Goal: Task Accomplishment & Management: Complete application form

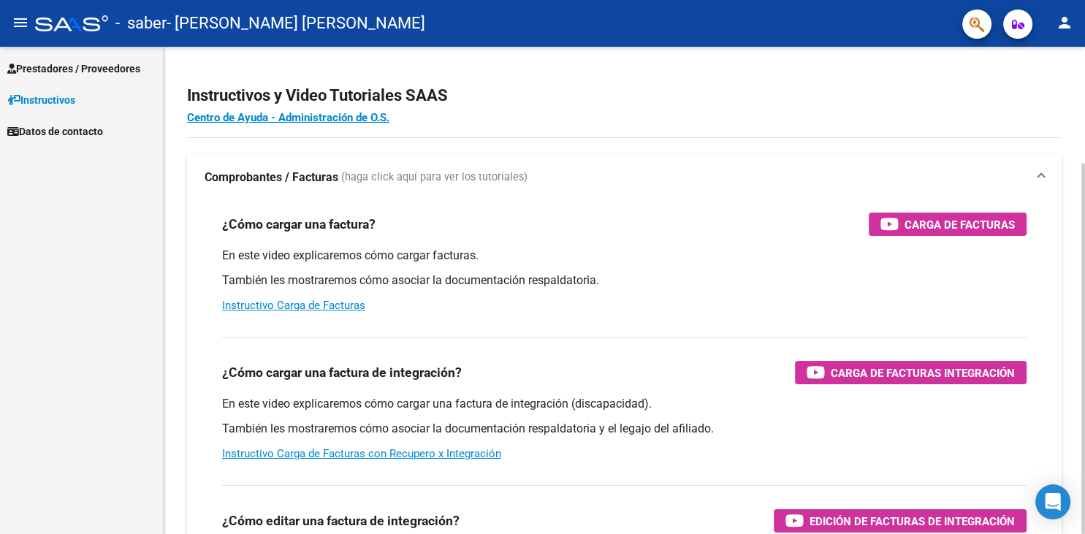
scroll to position [153, 0]
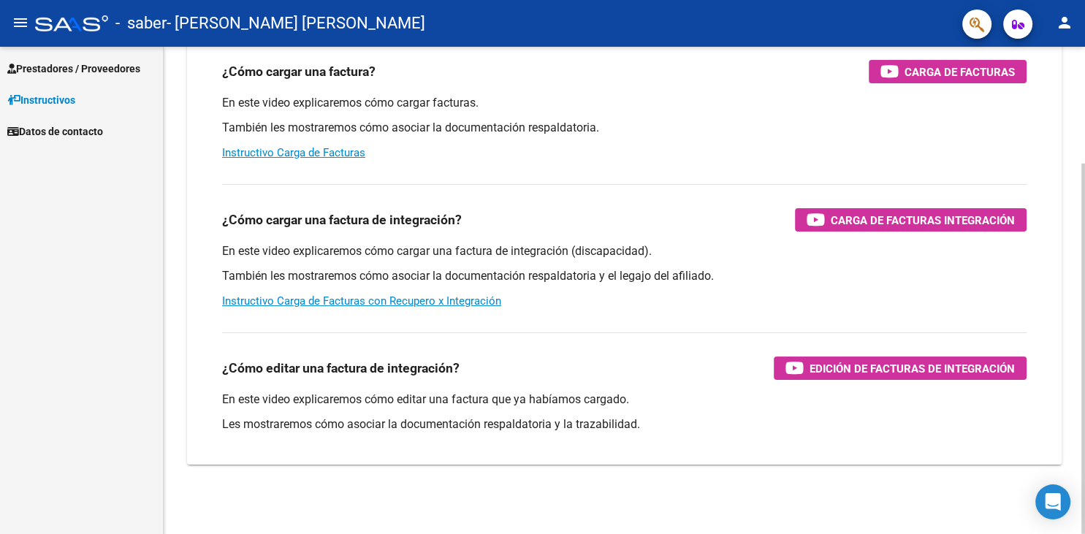
click at [1084, 508] on div at bounding box center [1083, 290] width 4 height 487
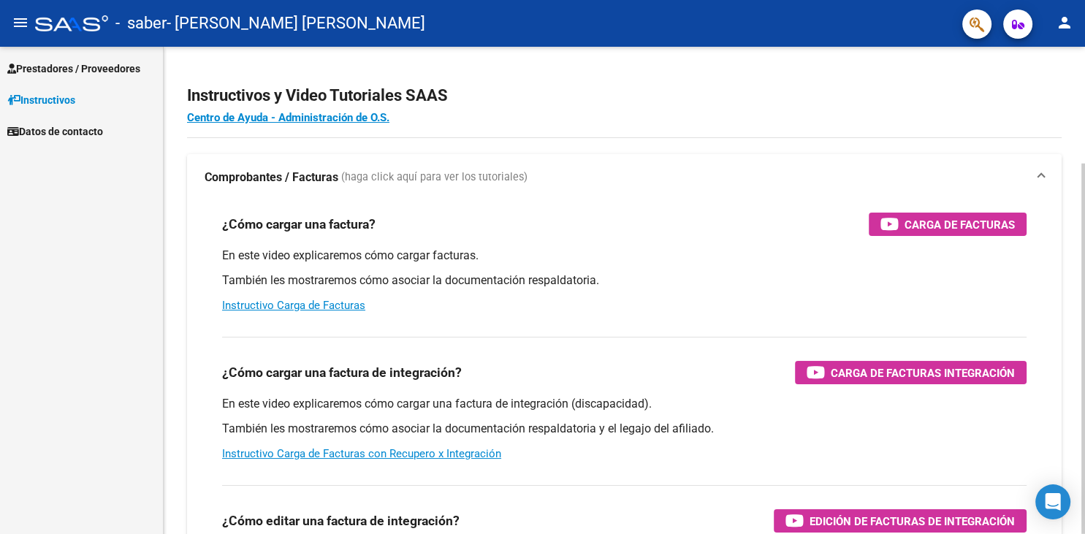
click at [1083, 131] on div at bounding box center [1083, 290] width 4 height 487
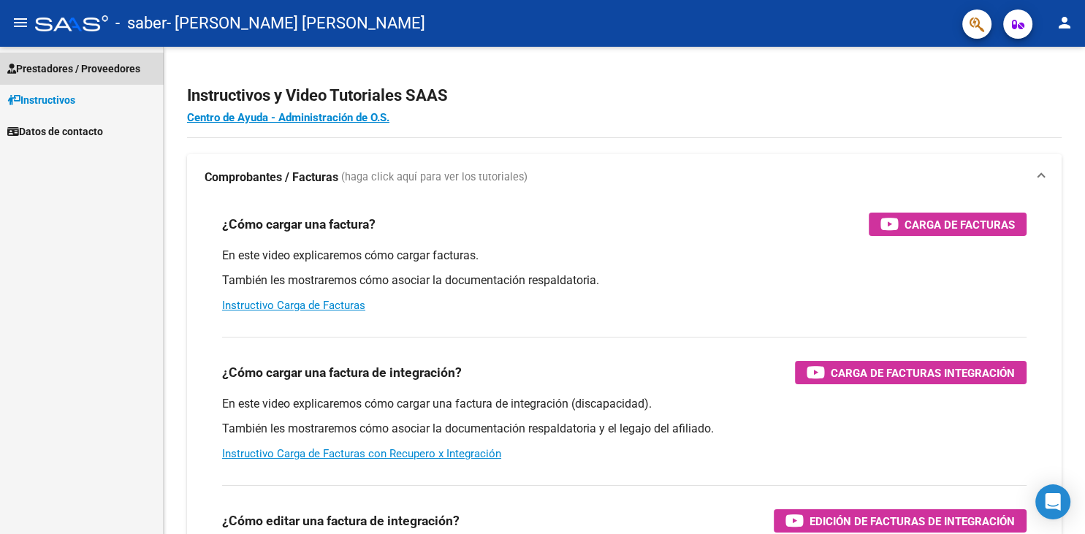
click at [136, 66] on span "Prestadores / Proveedores" at bounding box center [73, 69] width 133 height 16
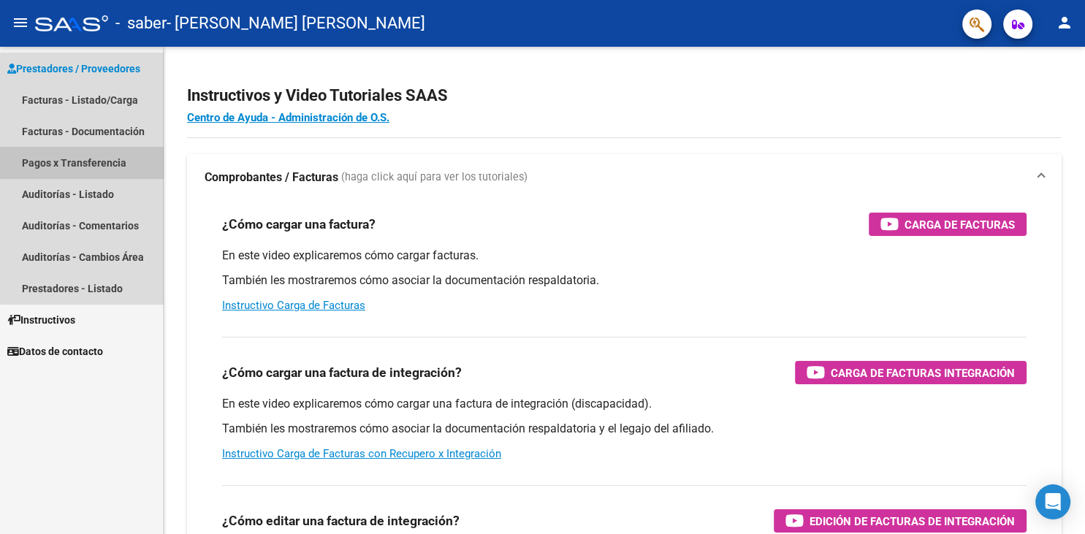
click at [103, 159] on link "Pagos x Transferencia" at bounding box center [81, 162] width 163 height 31
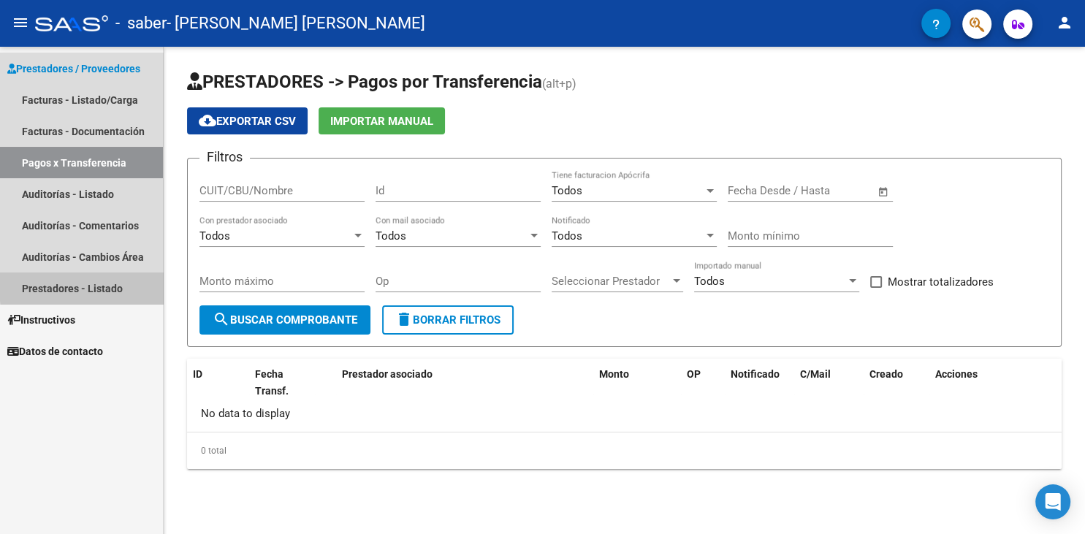
click at [113, 283] on link "Prestadores - Listado" at bounding box center [81, 287] width 163 height 31
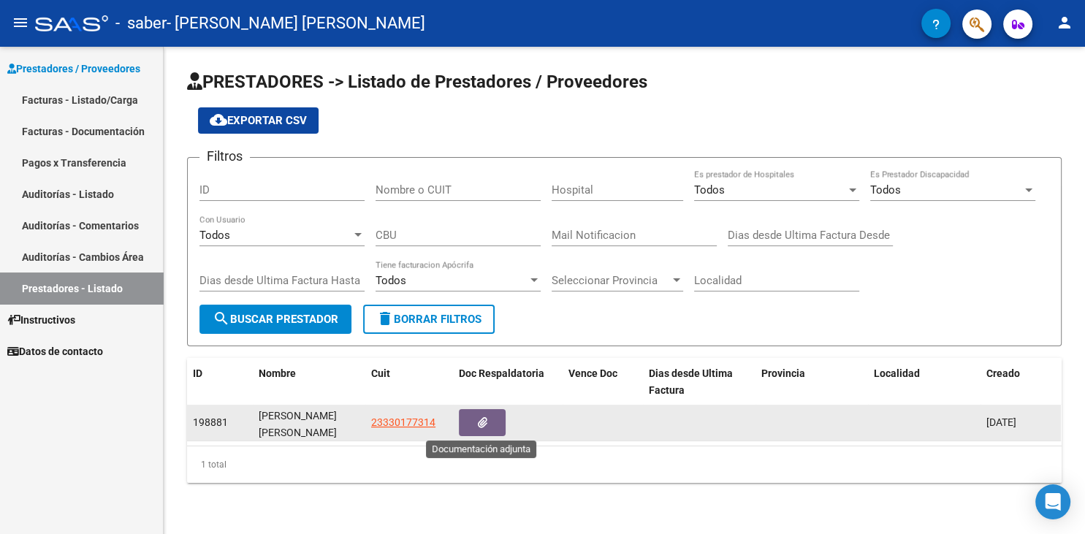
click at [497, 414] on button "button" at bounding box center [482, 422] width 47 height 27
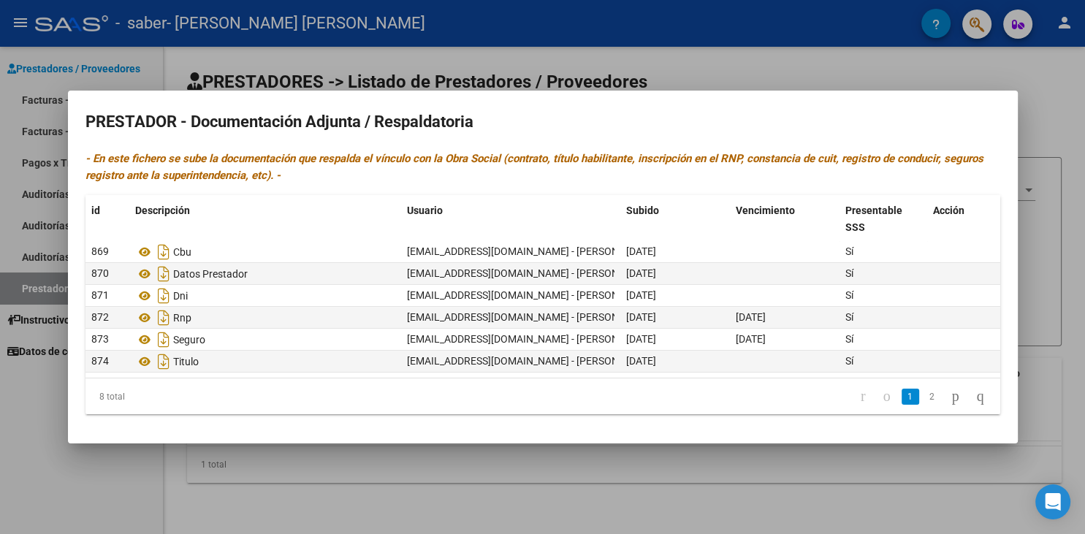
scroll to position [64, 0]
click at [144, 270] on icon at bounding box center [144, 274] width 19 height 18
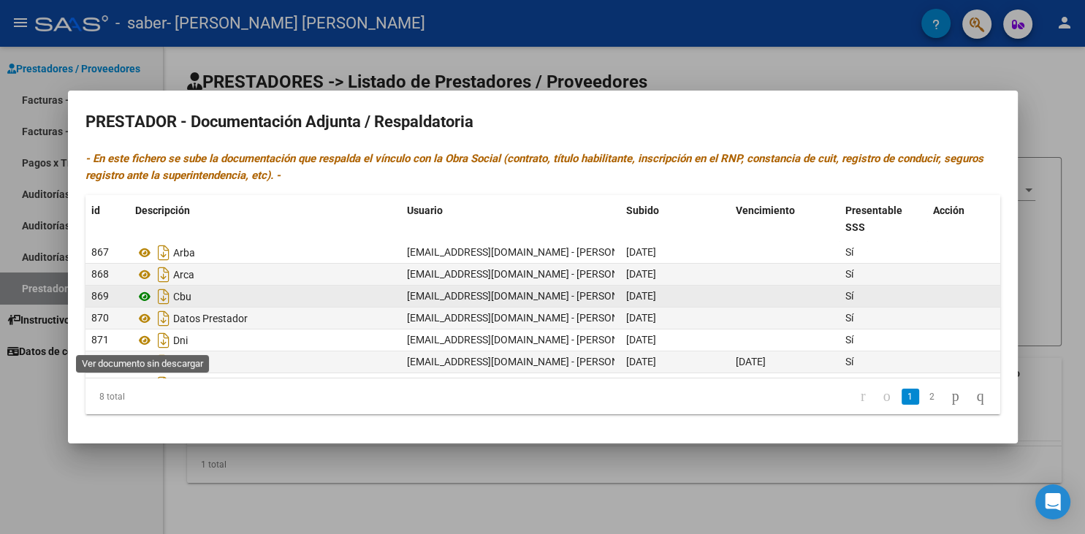
click at [143, 305] on icon at bounding box center [144, 297] width 19 height 18
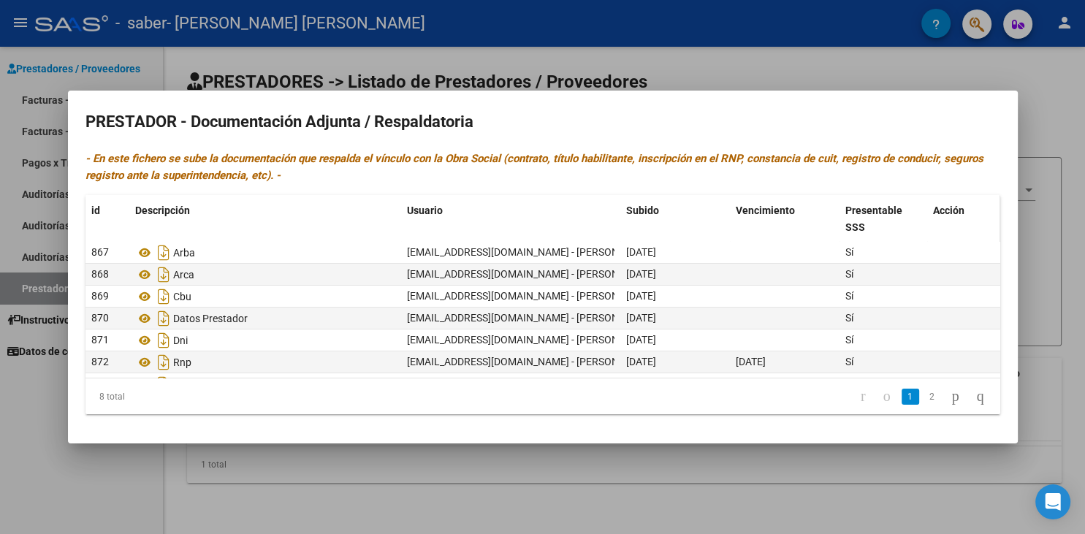
click at [998, 226] on span at bounding box center [996, 219] width 7 height 48
click at [698, 81] on div at bounding box center [542, 267] width 1085 height 534
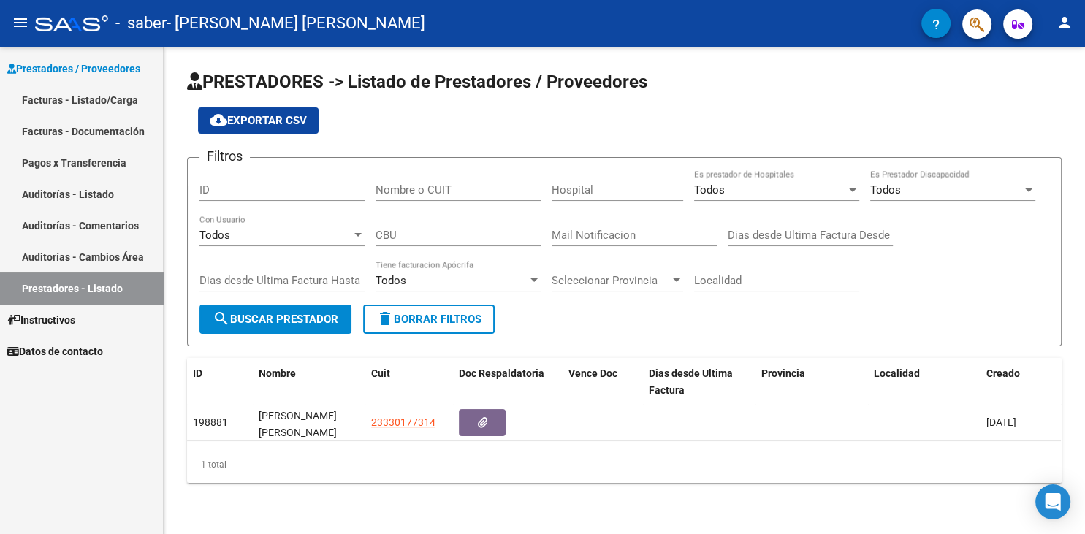
click at [133, 112] on link "Facturas - Listado/Carga" at bounding box center [81, 99] width 163 height 31
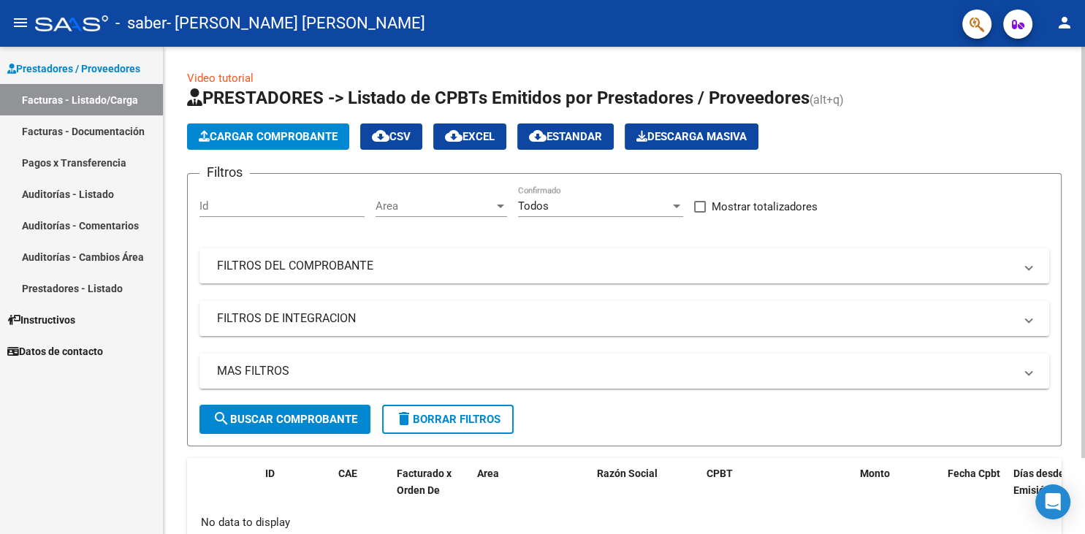
scroll to position [89, 0]
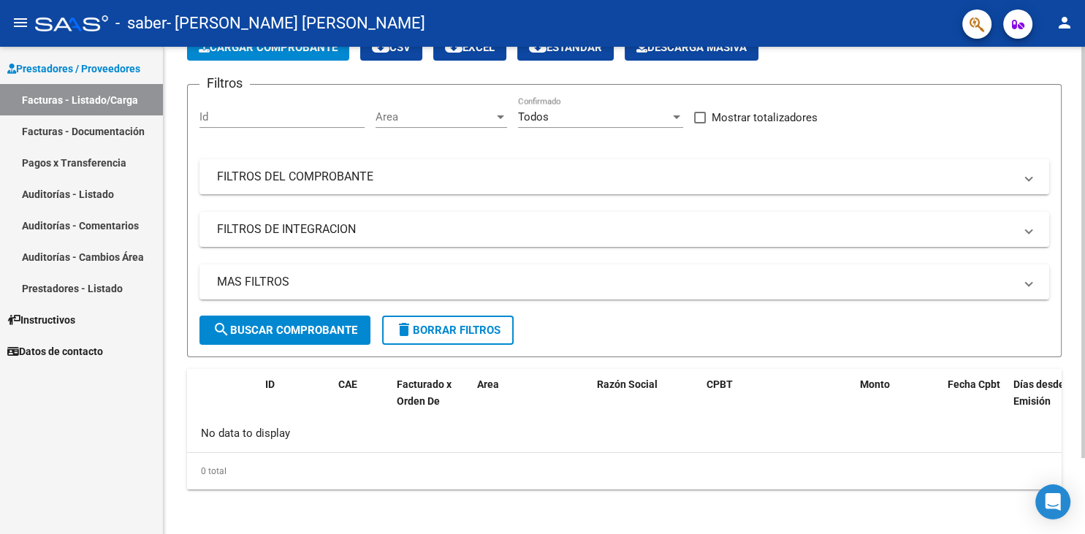
click at [1084, 510] on div at bounding box center [1083, 290] width 4 height 487
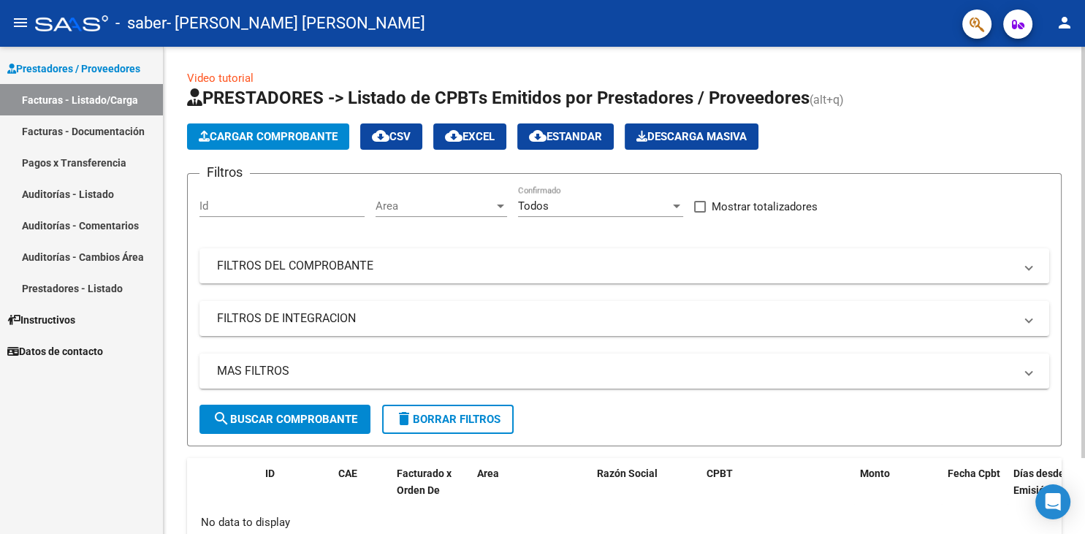
click at [1084, 80] on div at bounding box center [1083, 290] width 4 height 487
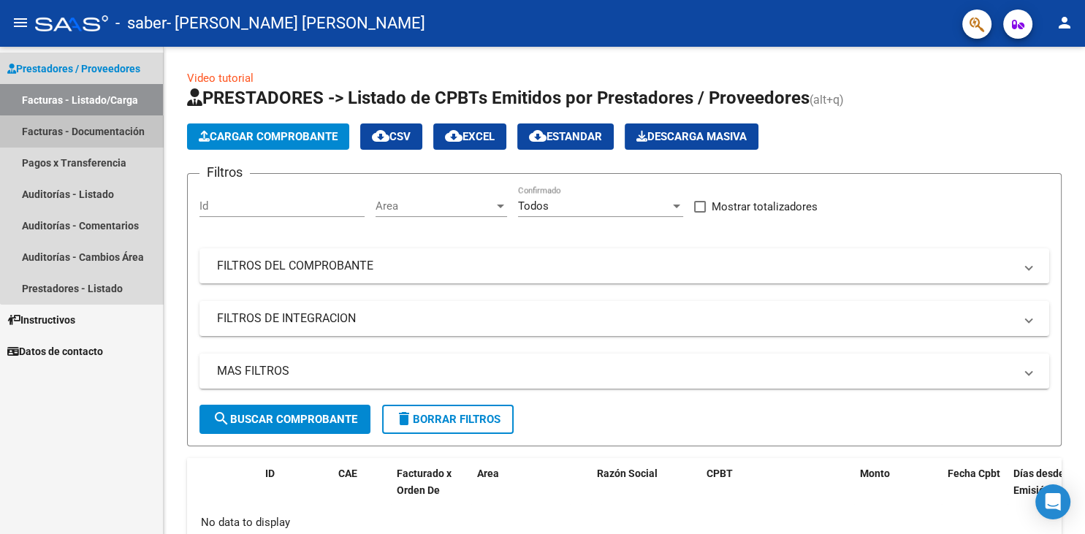
click at [111, 133] on link "Facturas - Documentación" at bounding box center [81, 130] width 163 height 31
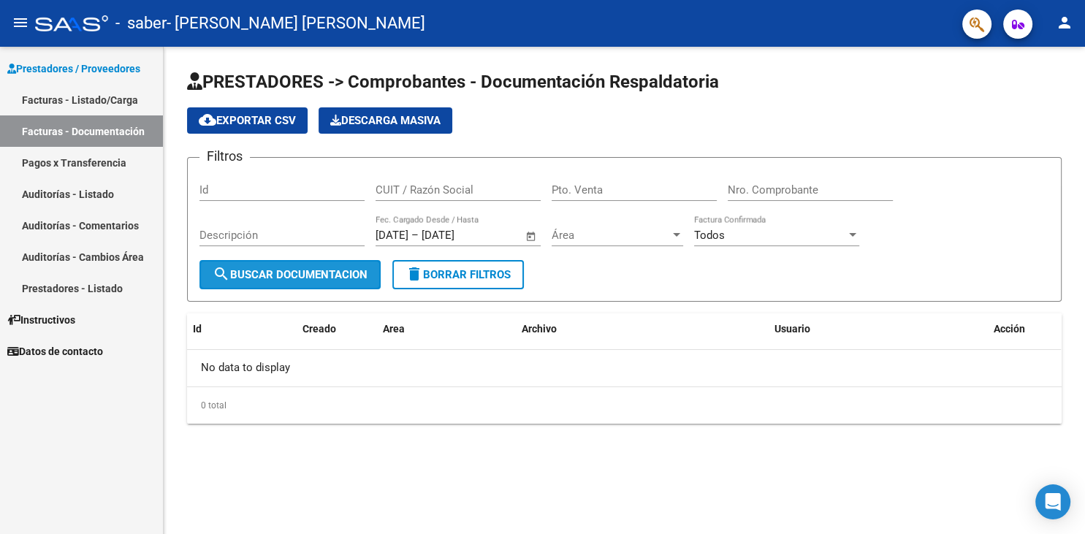
click at [320, 260] on button "search Buscar Documentacion" at bounding box center [289, 274] width 181 height 29
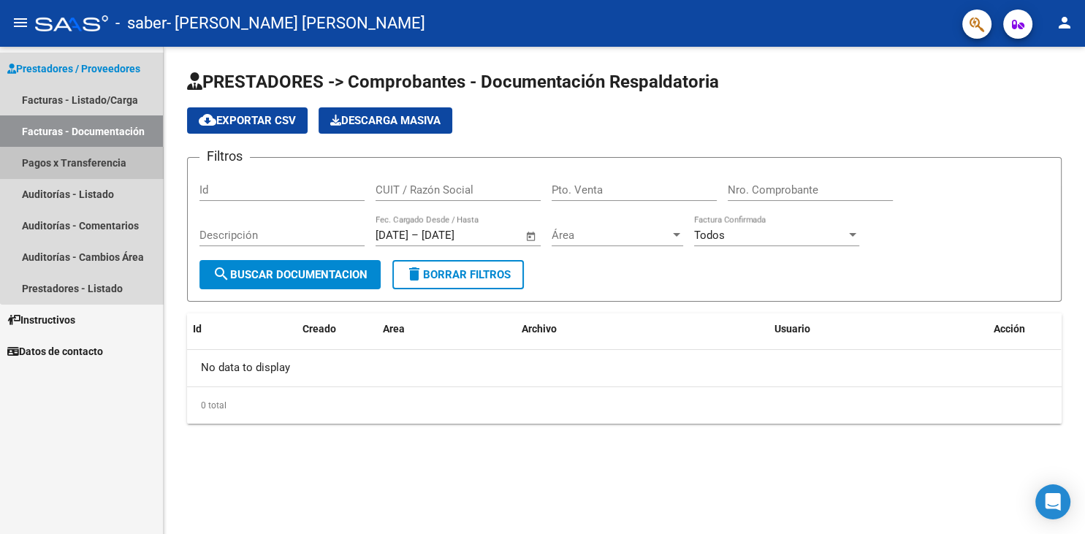
click at [105, 169] on link "Pagos x Transferencia" at bounding box center [81, 162] width 163 height 31
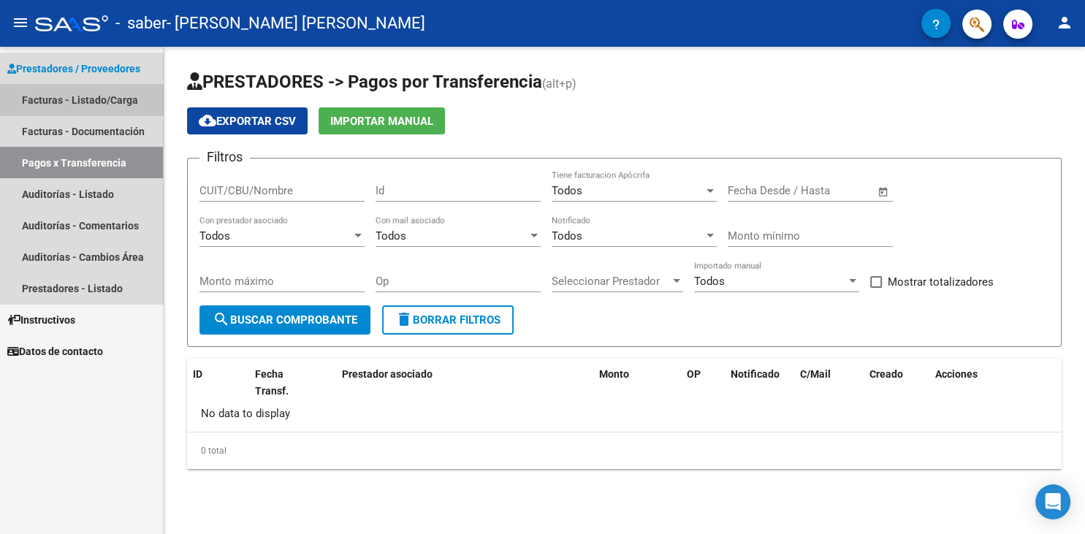
click at [119, 99] on link "Facturas - Listado/Carga" at bounding box center [81, 99] width 163 height 31
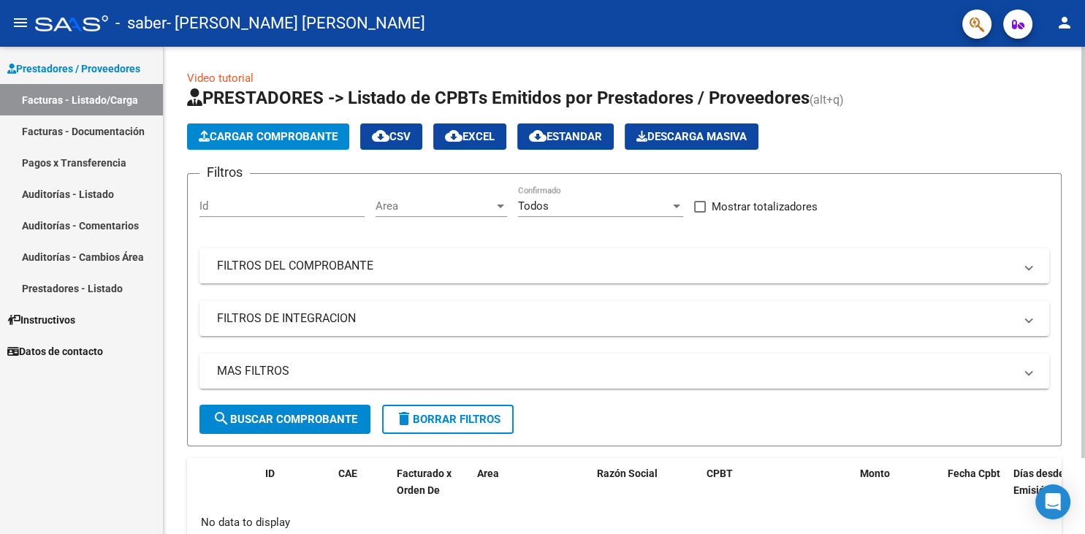
click at [230, 75] on link "Video tutorial" at bounding box center [220, 78] width 66 height 13
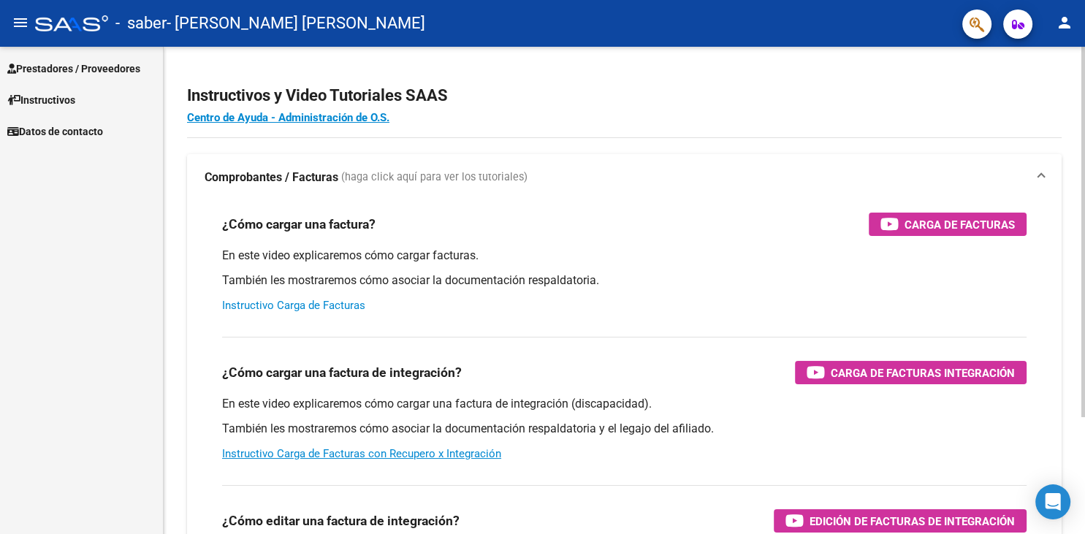
click at [349, 308] on link "Instructivo Carga de Facturas" at bounding box center [293, 305] width 143 height 13
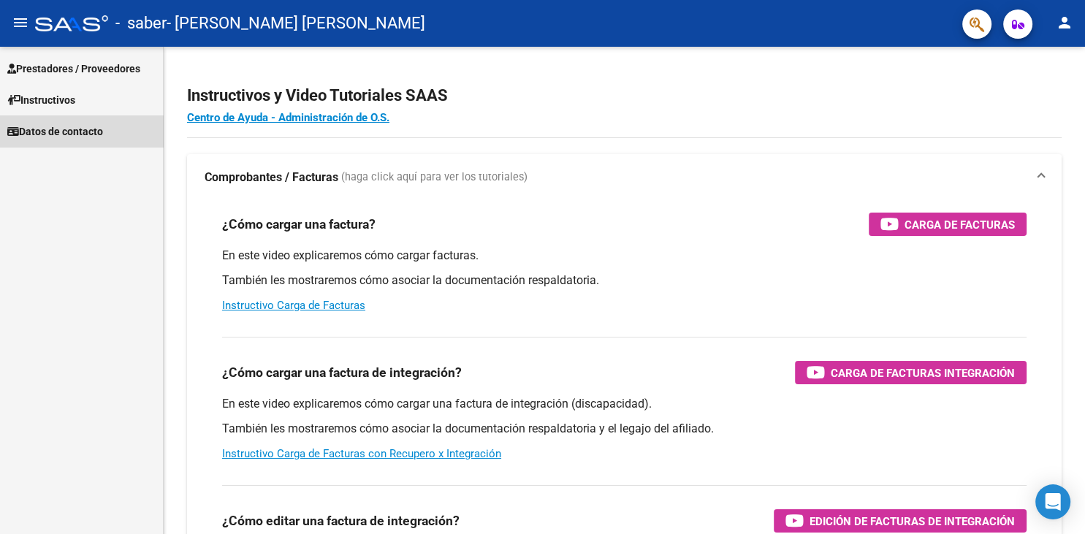
click at [118, 133] on link "Datos de contacto" at bounding box center [81, 130] width 163 height 31
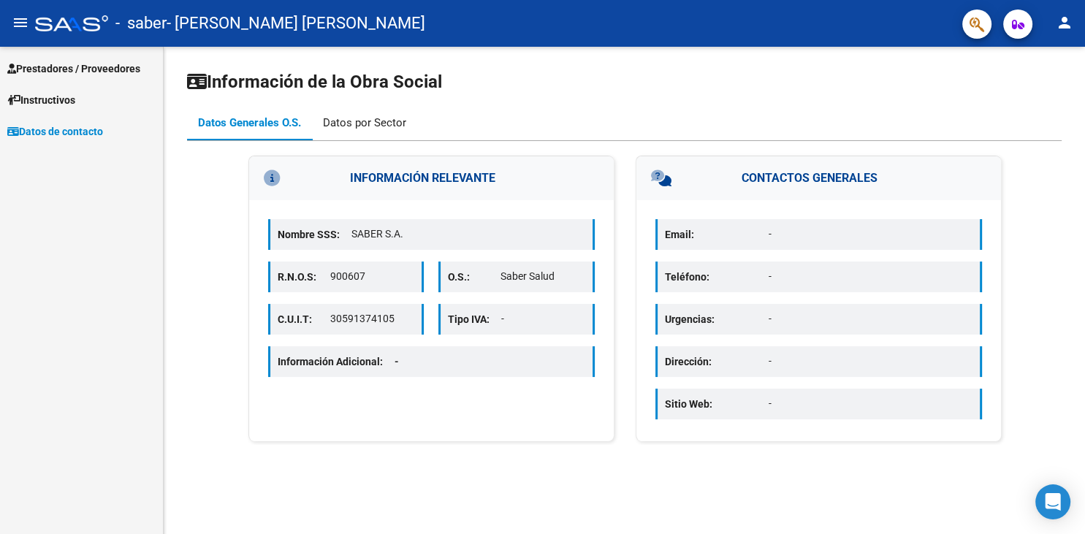
click at [375, 127] on div "Datos por Sector" at bounding box center [364, 123] width 83 height 16
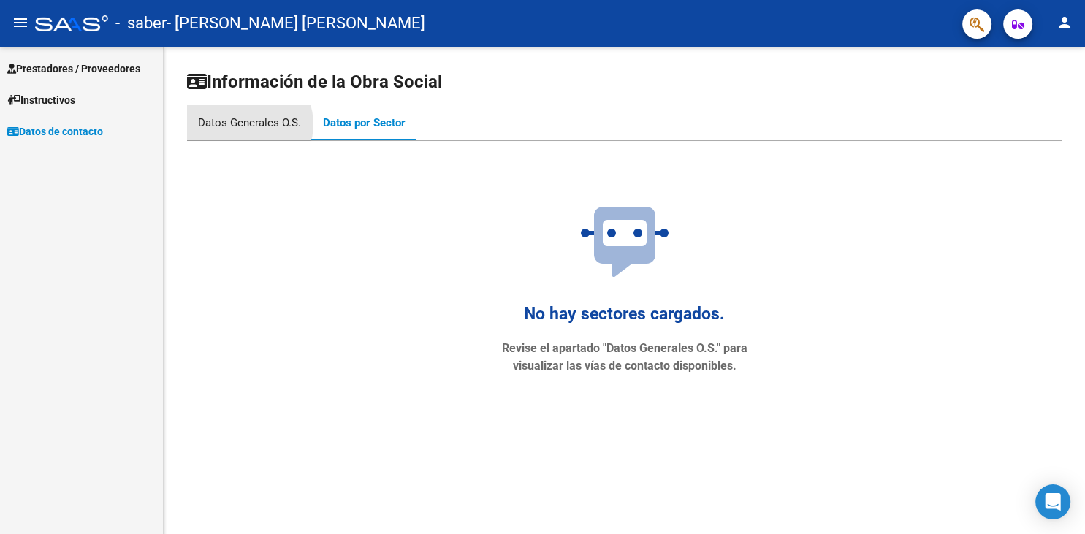
click at [247, 124] on div "Datos Generales O.S." at bounding box center [249, 123] width 103 height 16
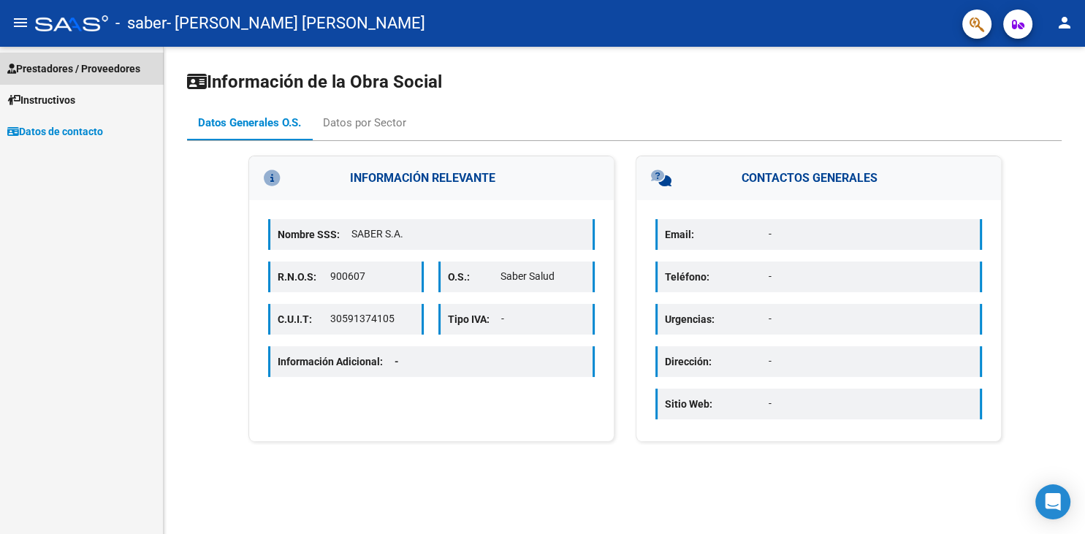
click at [107, 77] on link "Prestadores / Proveedores" at bounding box center [81, 68] width 163 height 31
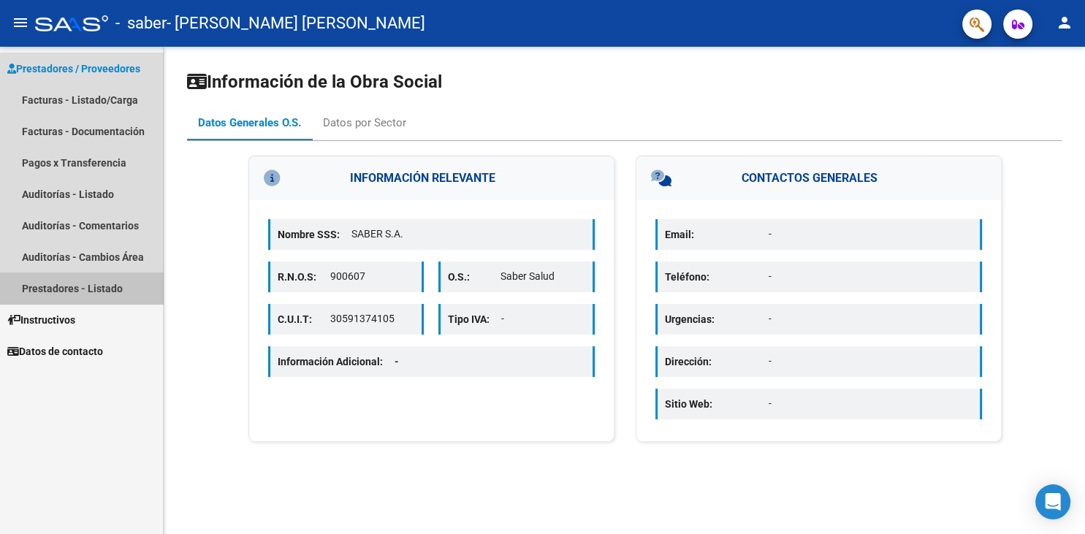
click at [118, 283] on link "Prestadores - Listado" at bounding box center [81, 287] width 163 height 31
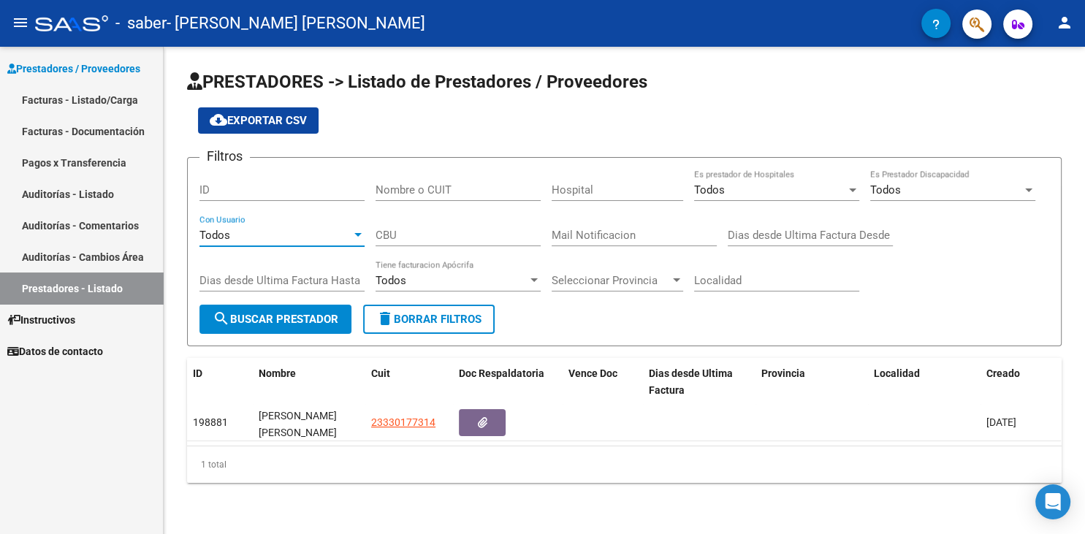
click at [362, 229] on div at bounding box center [357, 235] width 13 height 12
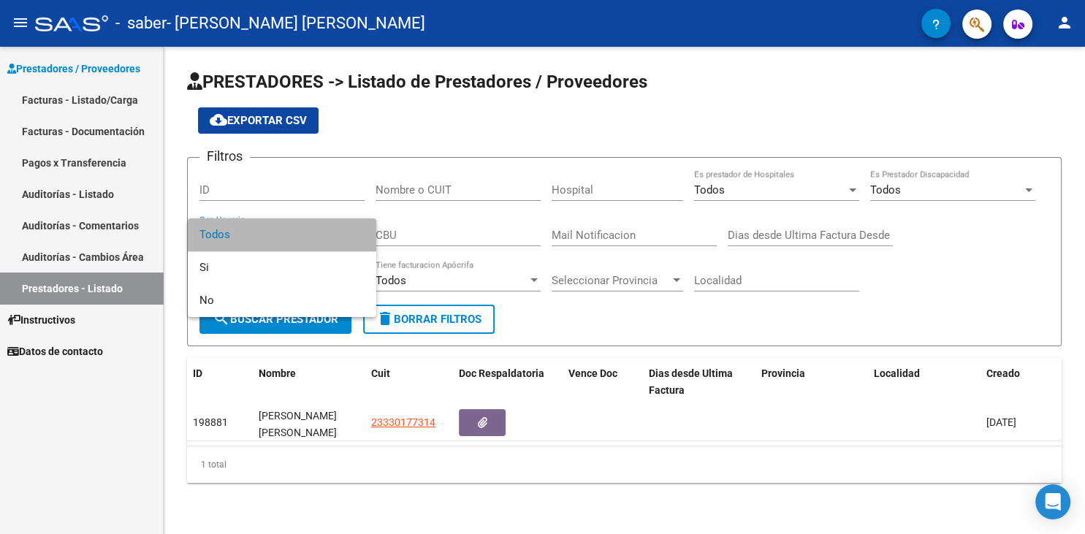
click at [362, 229] on span "Todos" at bounding box center [281, 234] width 165 height 33
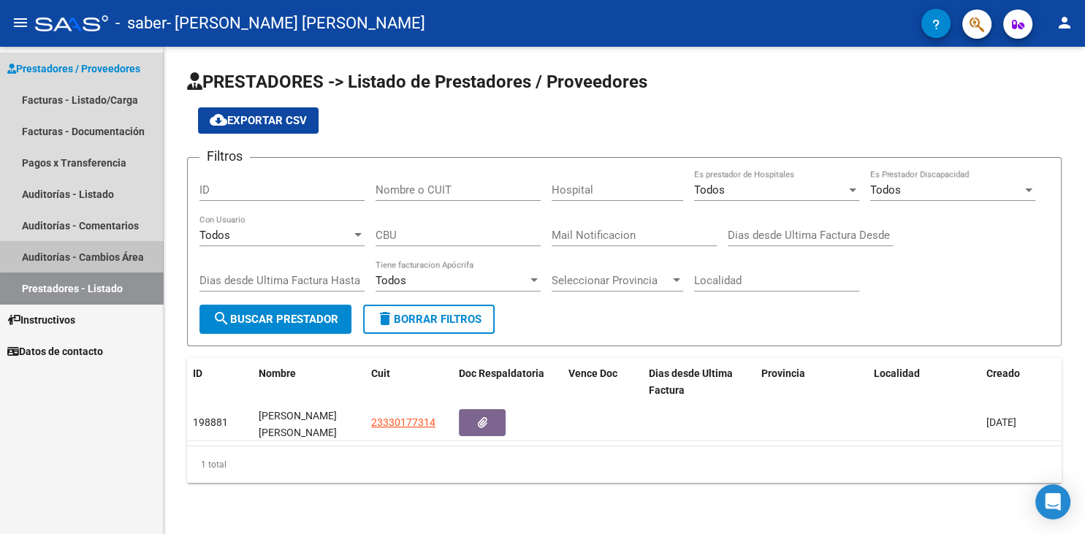
click at [104, 247] on link "Auditorías - Cambios Área" at bounding box center [81, 256] width 163 height 31
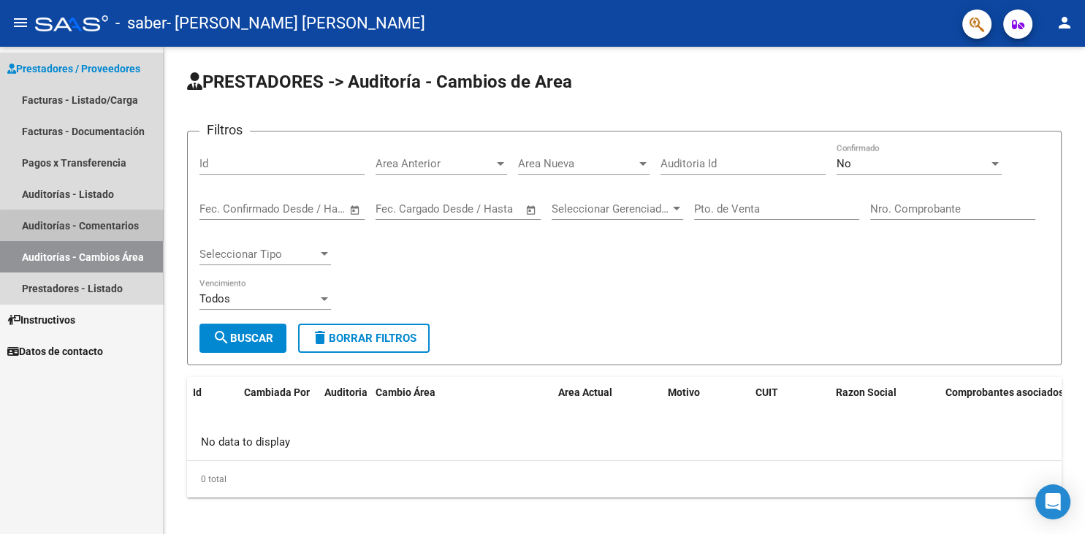
click at [104, 228] on link "Auditorías - Comentarios" at bounding box center [81, 225] width 163 height 31
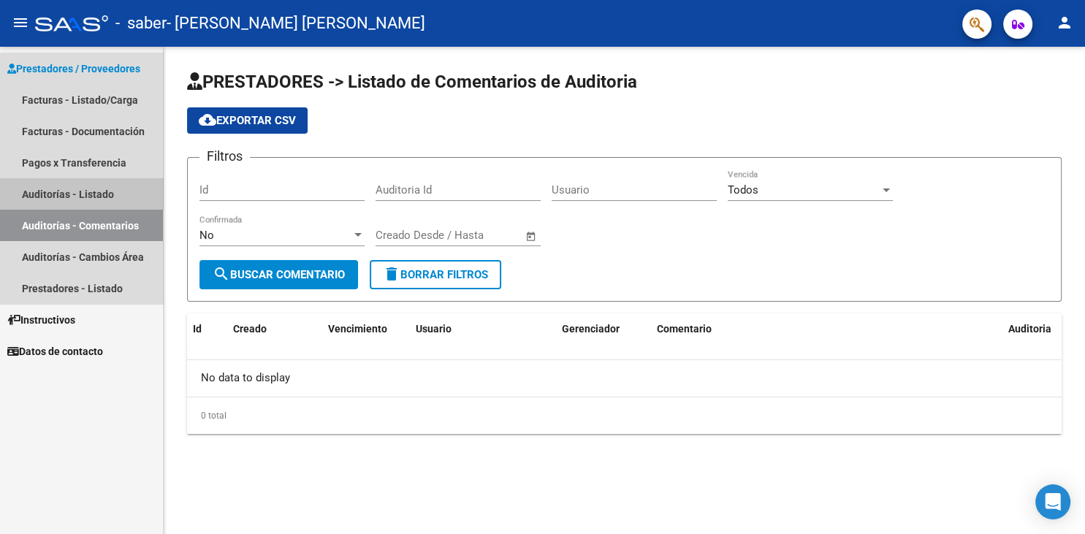
click at [98, 195] on link "Auditorías - Listado" at bounding box center [81, 193] width 163 height 31
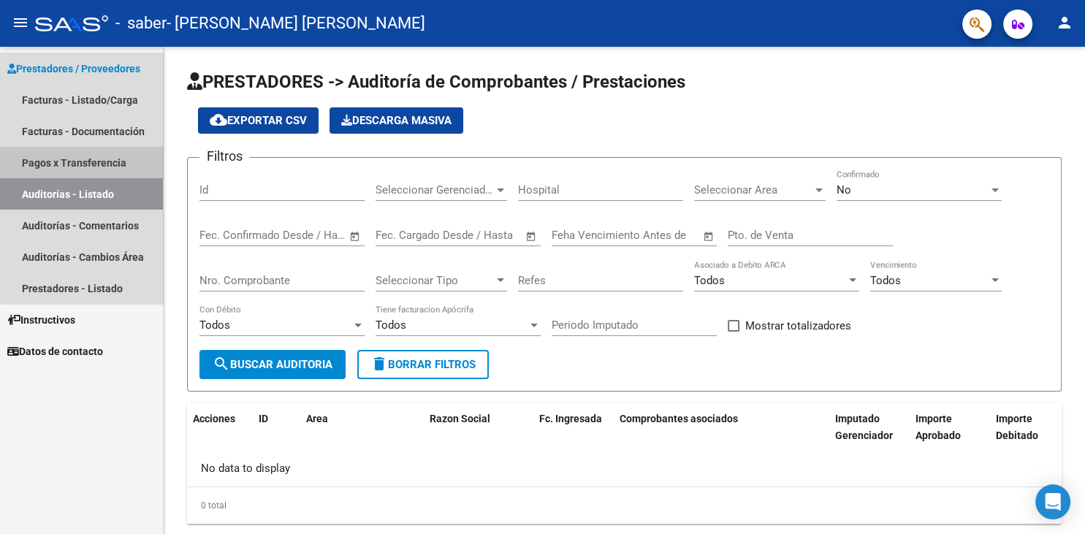
click at [94, 166] on link "Pagos x Transferencia" at bounding box center [81, 162] width 163 height 31
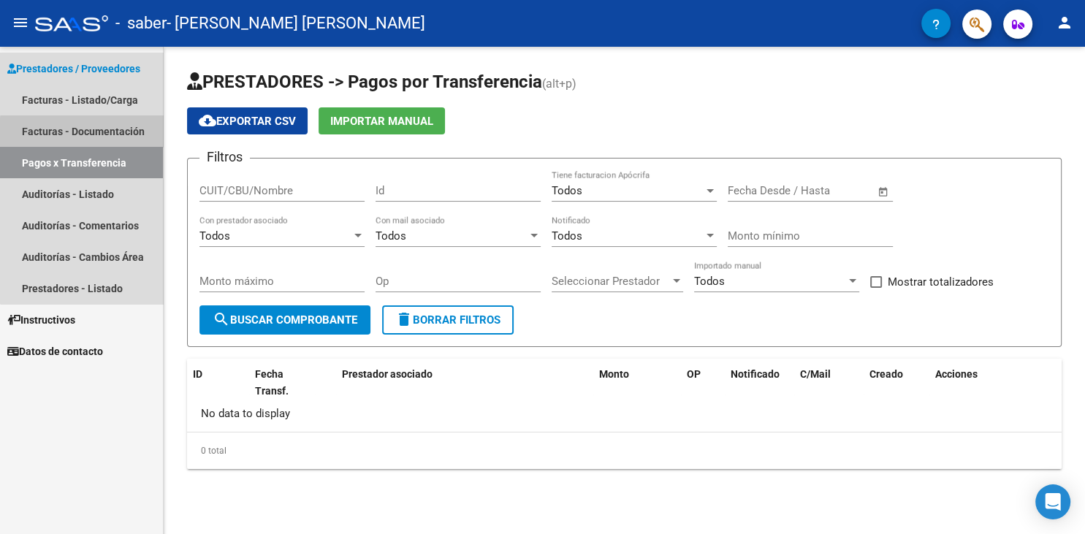
click at [98, 134] on link "Facturas - Documentación" at bounding box center [81, 130] width 163 height 31
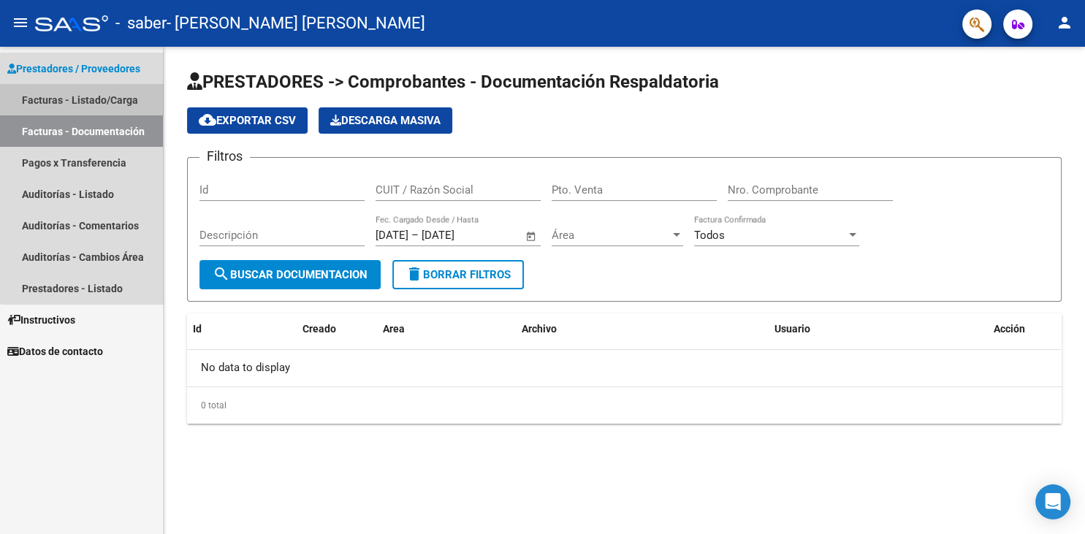
click at [98, 104] on link "Facturas - Listado/Carga" at bounding box center [81, 99] width 163 height 31
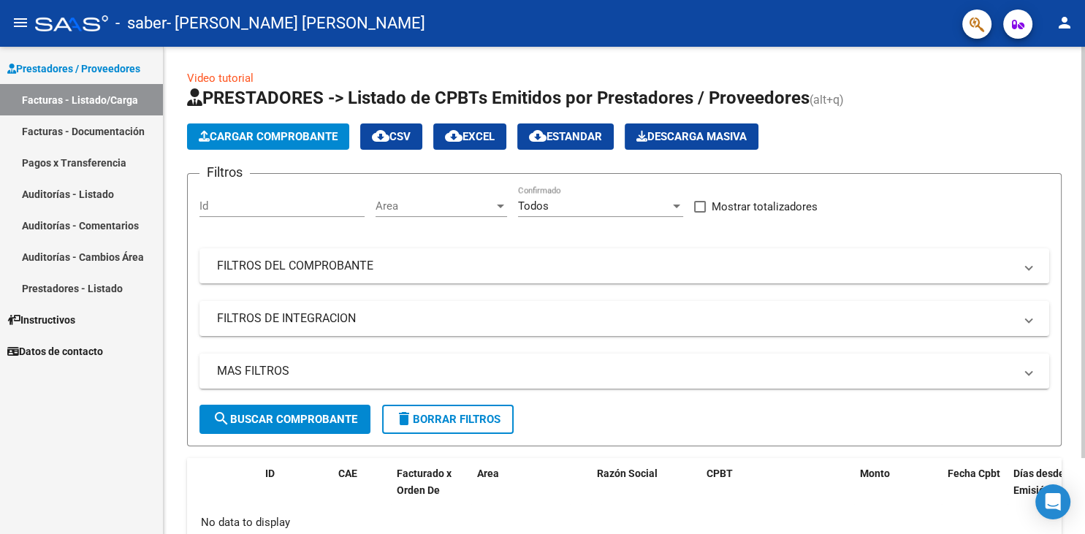
click at [1078, 498] on div "Video tutorial PRESTADORES -> Listado de CPBTs Emitidos por Prestadores / Prove…" at bounding box center [624, 336] width 921 height 579
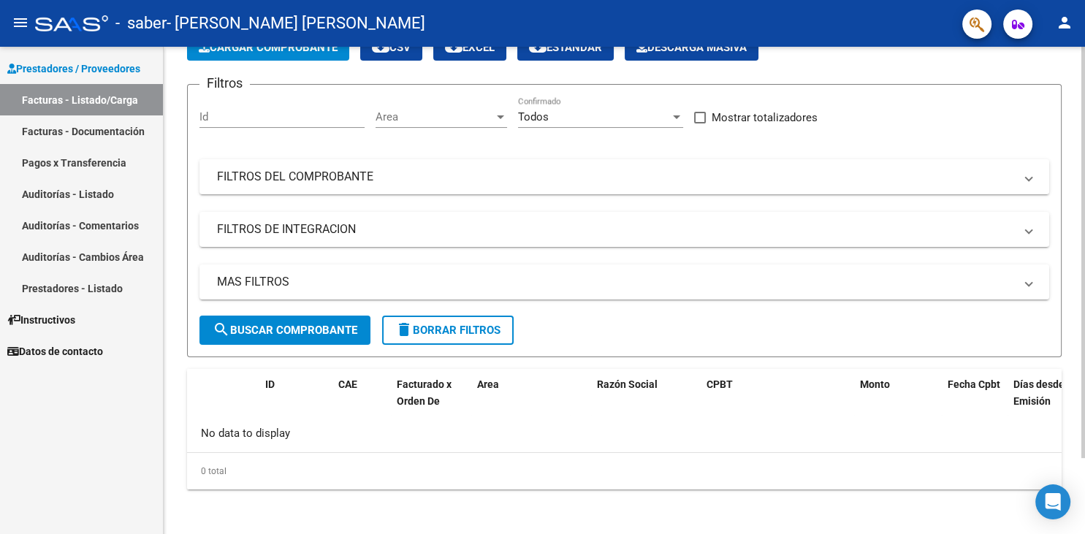
click at [1084, 494] on div at bounding box center [1083, 290] width 4 height 487
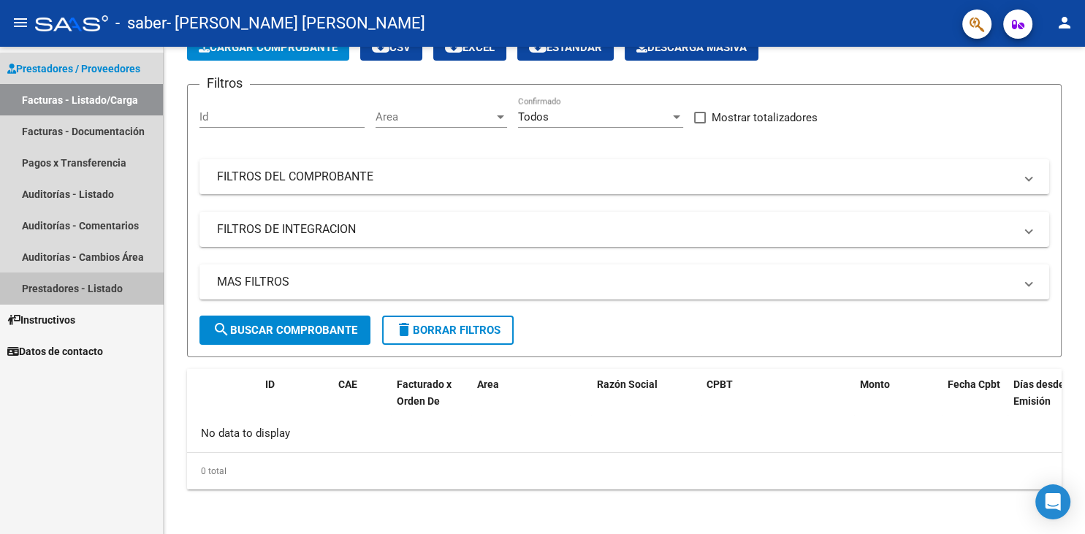
click at [139, 286] on link "Prestadores - Listado" at bounding box center [81, 287] width 163 height 31
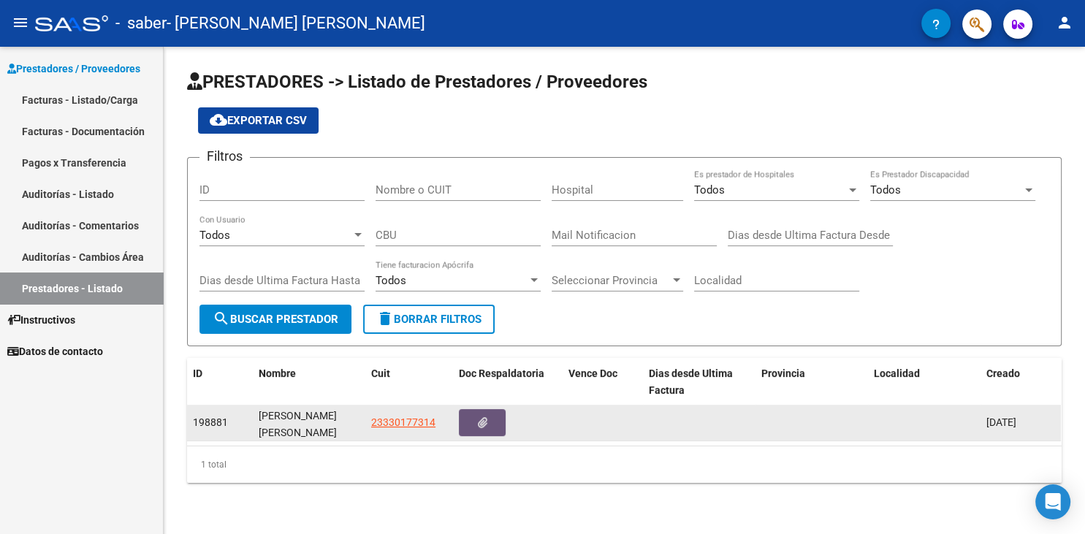
click at [486, 416] on span "button" at bounding box center [482, 422] width 9 height 13
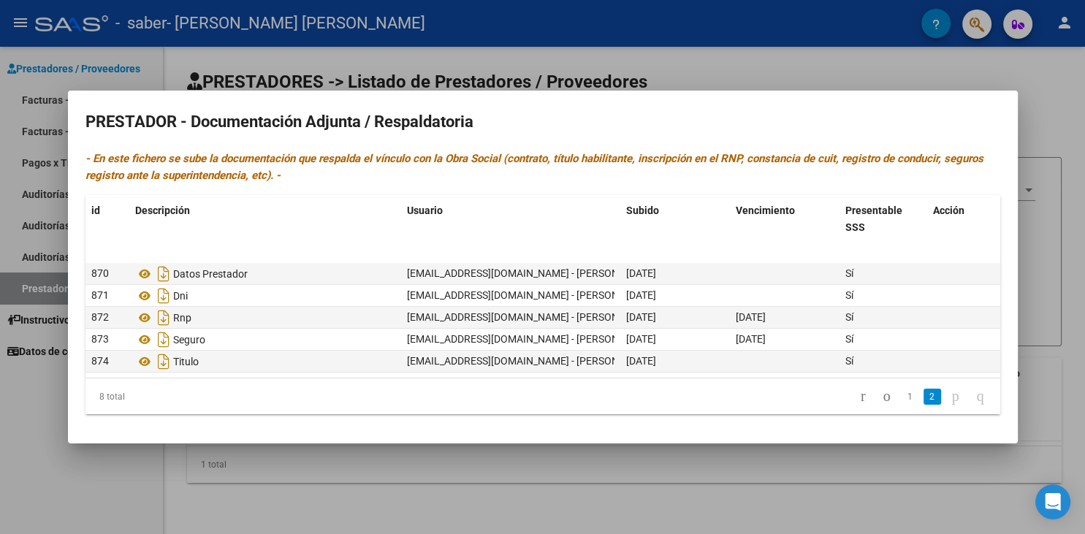
scroll to position [80, 0]
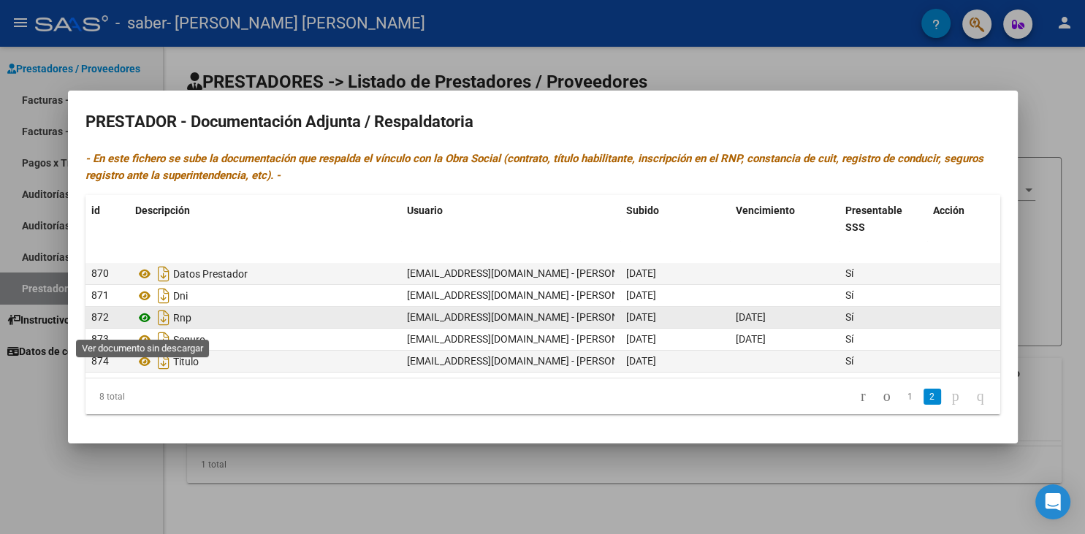
click at [145, 318] on icon at bounding box center [144, 318] width 19 height 18
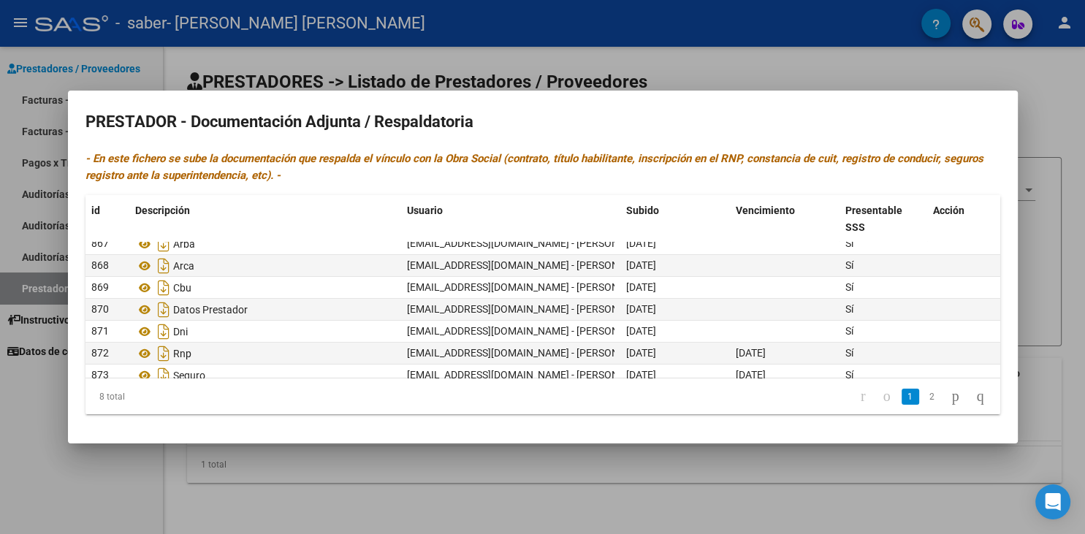
scroll to position [0, 0]
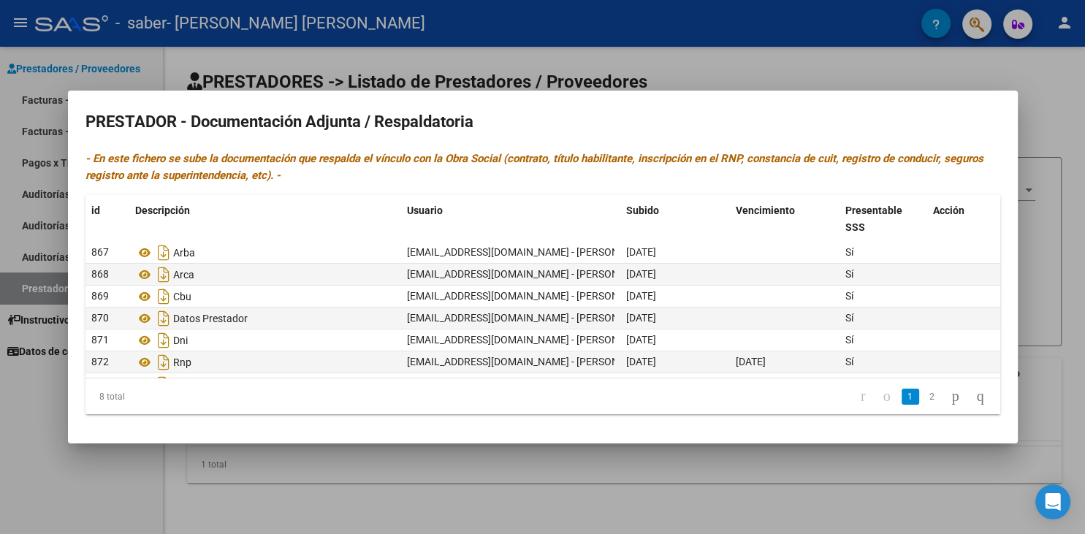
click at [738, 83] on div at bounding box center [542, 267] width 1085 height 534
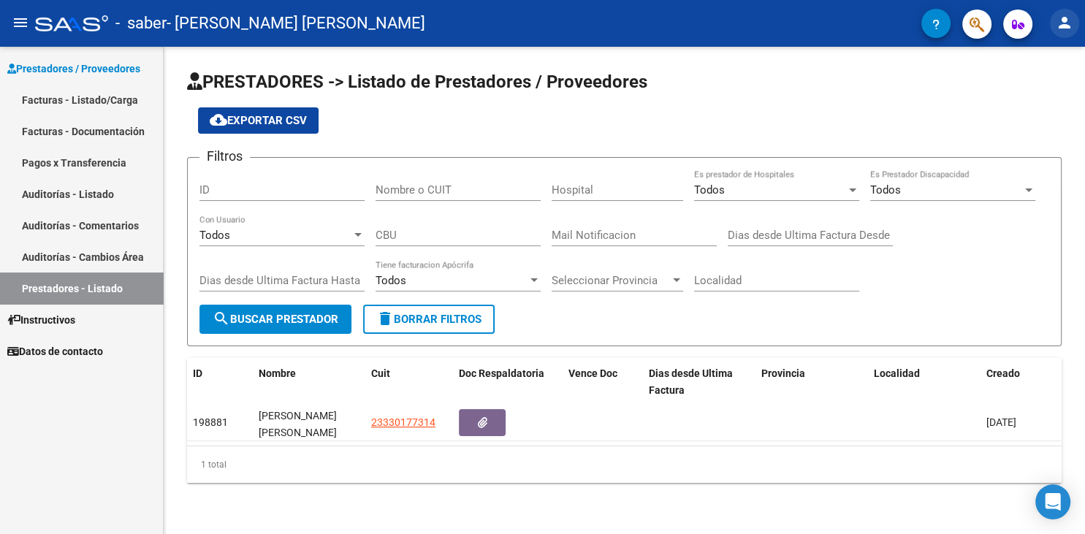
click at [1067, 28] on mat-icon "person" at bounding box center [1065, 23] width 18 height 18
click at [1042, 60] on button "person Mi Perfil" at bounding box center [1034, 61] width 89 height 35
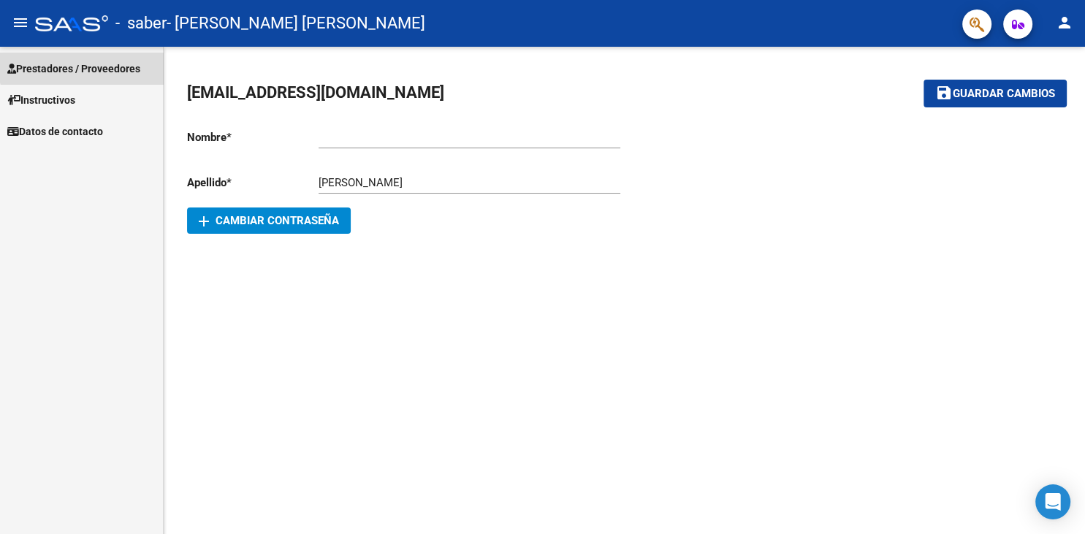
click at [91, 63] on span "Prestadores / Proveedores" at bounding box center [73, 69] width 133 height 16
click at [124, 63] on span "Prestadores / Proveedores" at bounding box center [73, 69] width 133 height 16
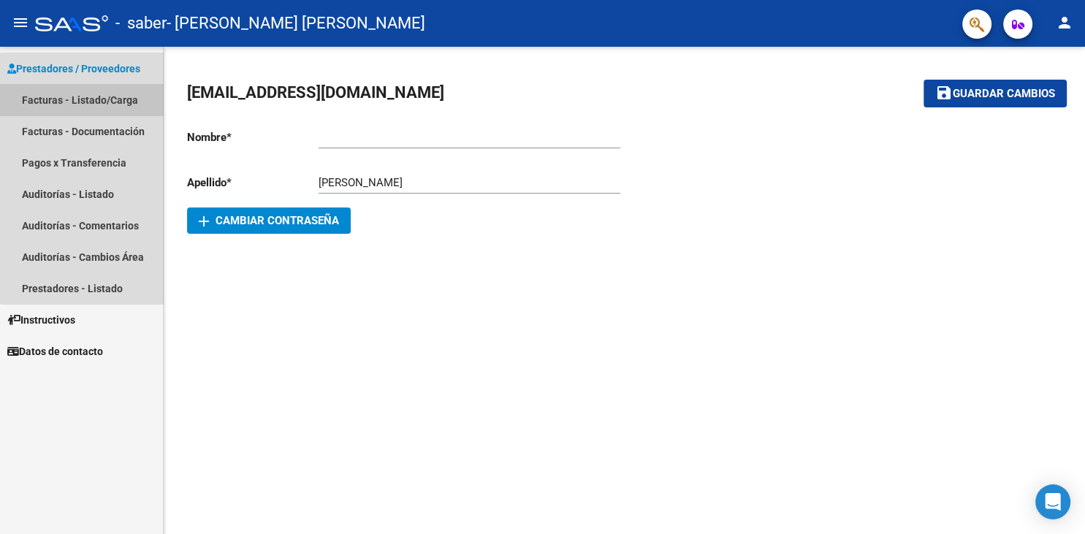
click at [121, 101] on link "Facturas - Listado/Carga" at bounding box center [81, 99] width 163 height 31
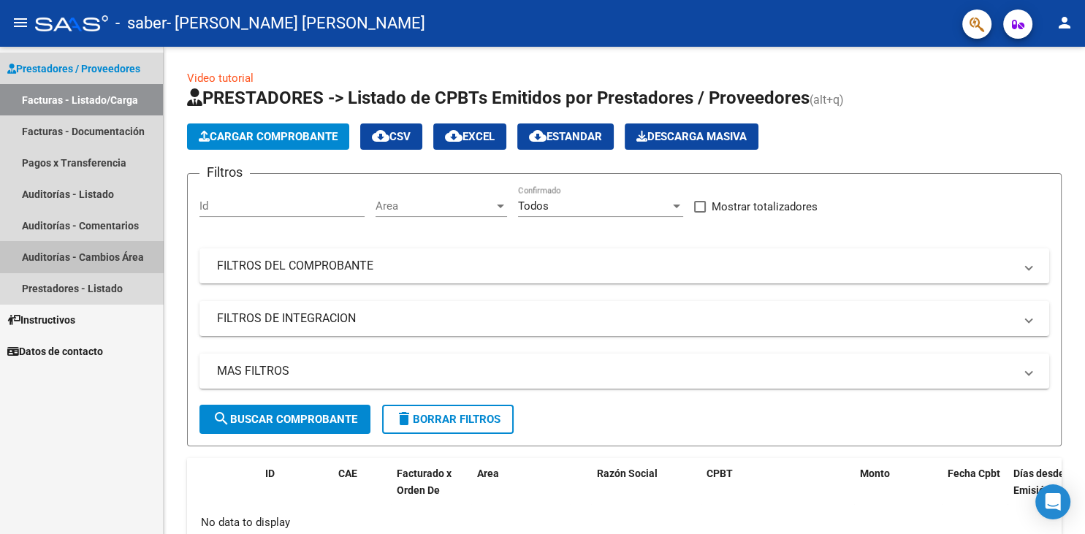
click at [142, 260] on link "Auditorías - Cambios Área" at bounding box center [81, 256] width 163 height 31
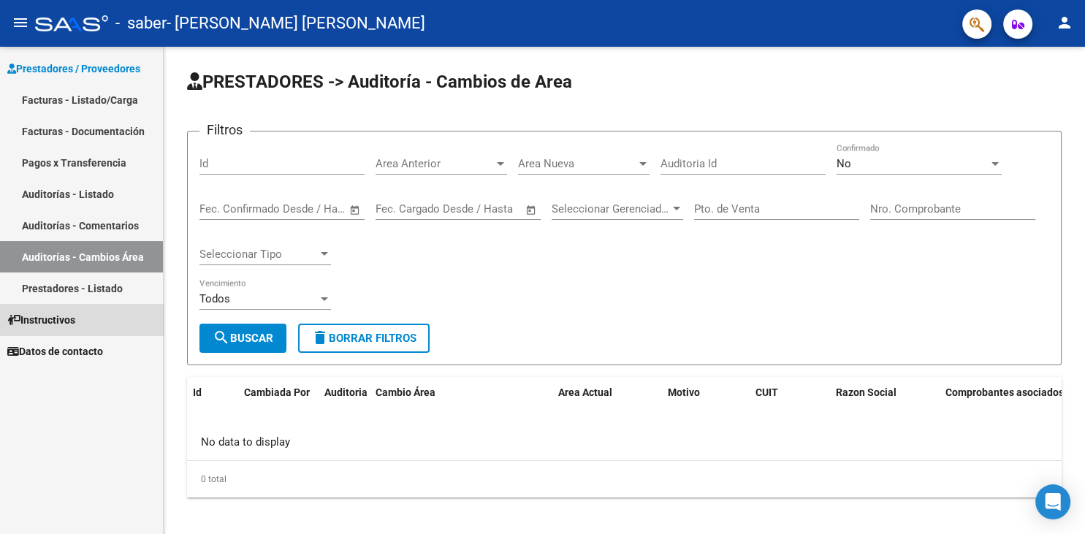
click at [104, 318] on link "Instructivos" at bounding box center [81, 319] width 163 height 31
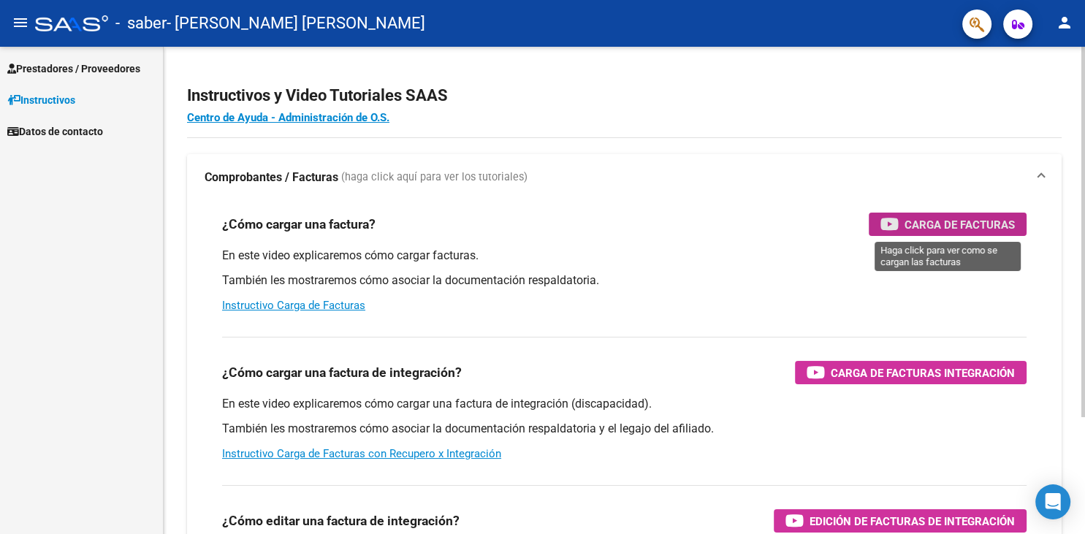
click at [946, 224] on span "Carga de Facturas" at bounding box center [959, 224] width 110 height 18
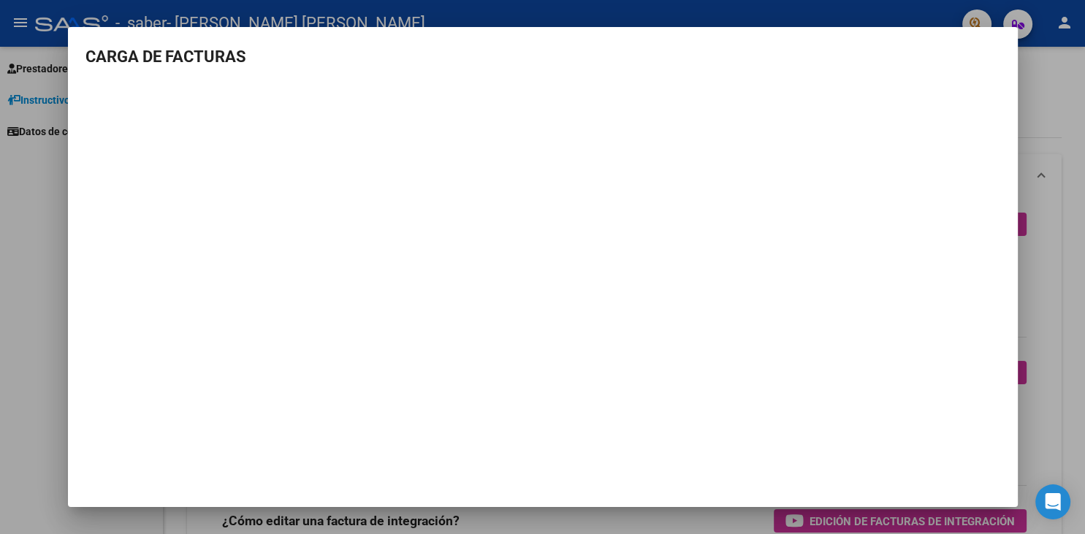
click at [21, 252] on div at bounding box center [542, 267] width 1085 height 534
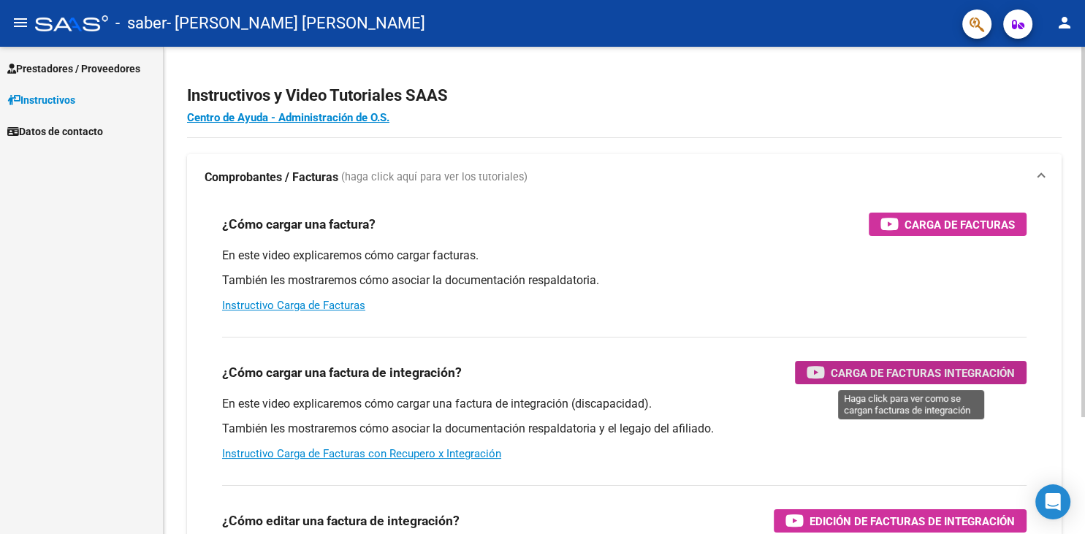
click at [895, 370] on span "Carga de Facturas Integración" at bounding box center [923, 373] width 184 height 18
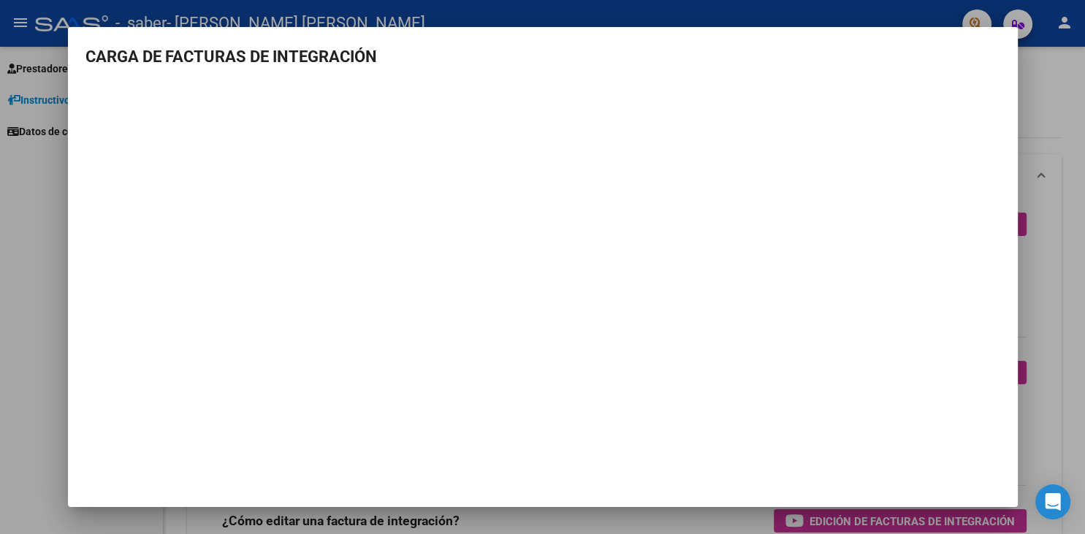
click at [1061, 201] on div at bounding box center [542, 267] width 1085 height 534
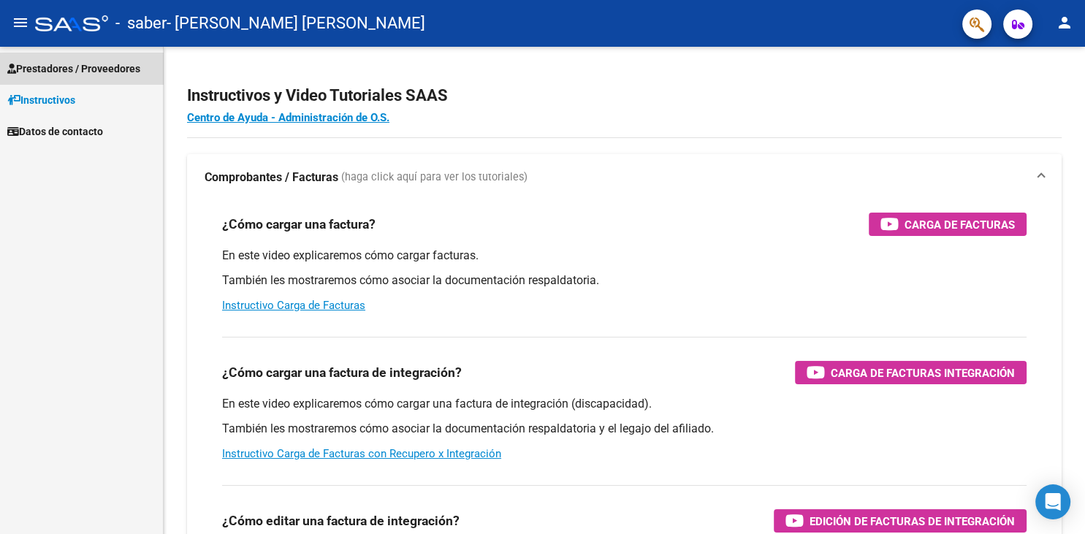
click at [110, 70] on span "Prestadores / Proveedores" at bounding box center [73, 69] width 133 height 16
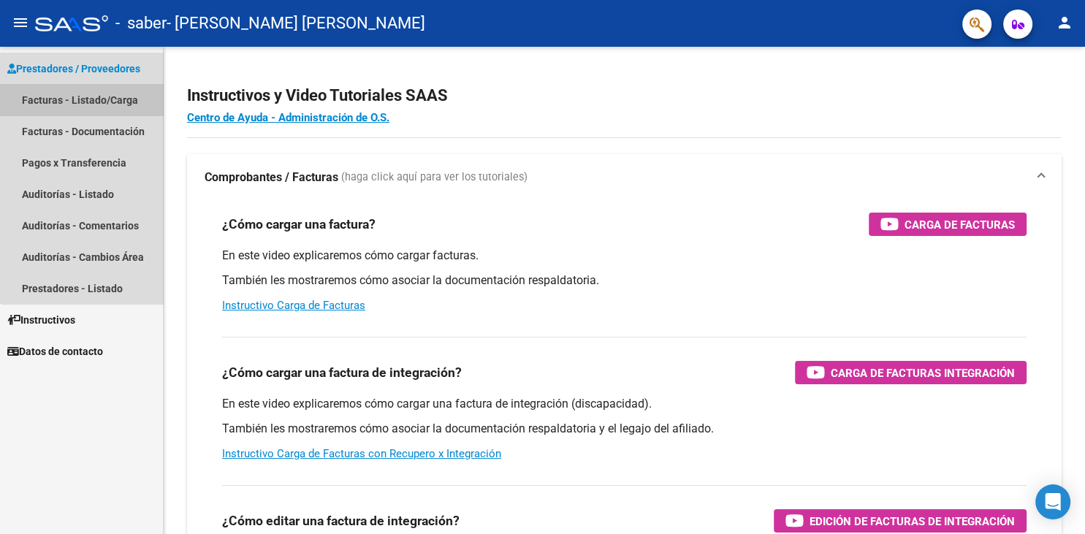
click at [110, 103] on link "Facturas - Listado/Carga" at bounding box center [81, 99] width 163 height 31
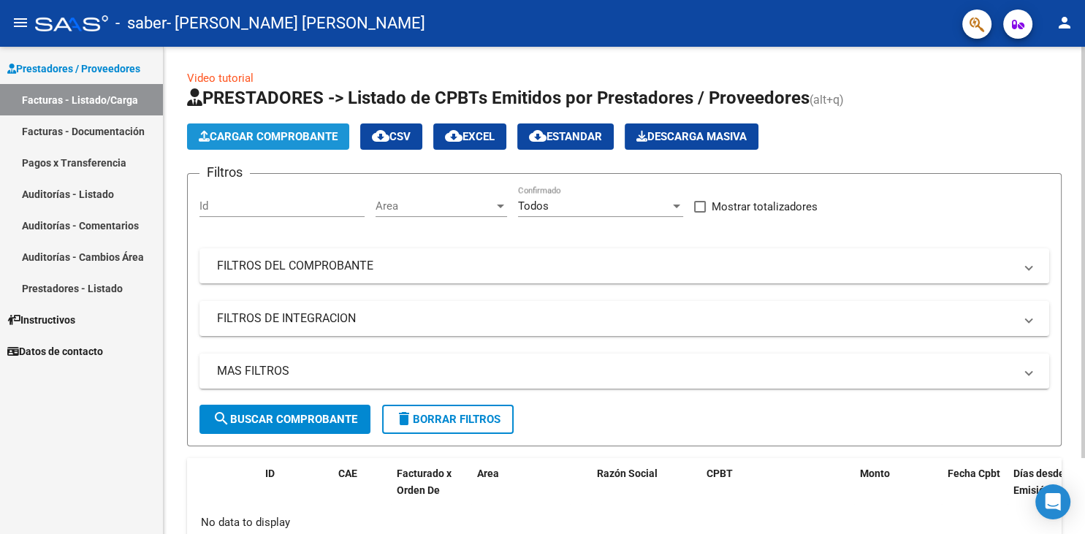
click at [234, 139] on span "Cargar Comprobante" at bounding box center [268, 136] width 139 height 13
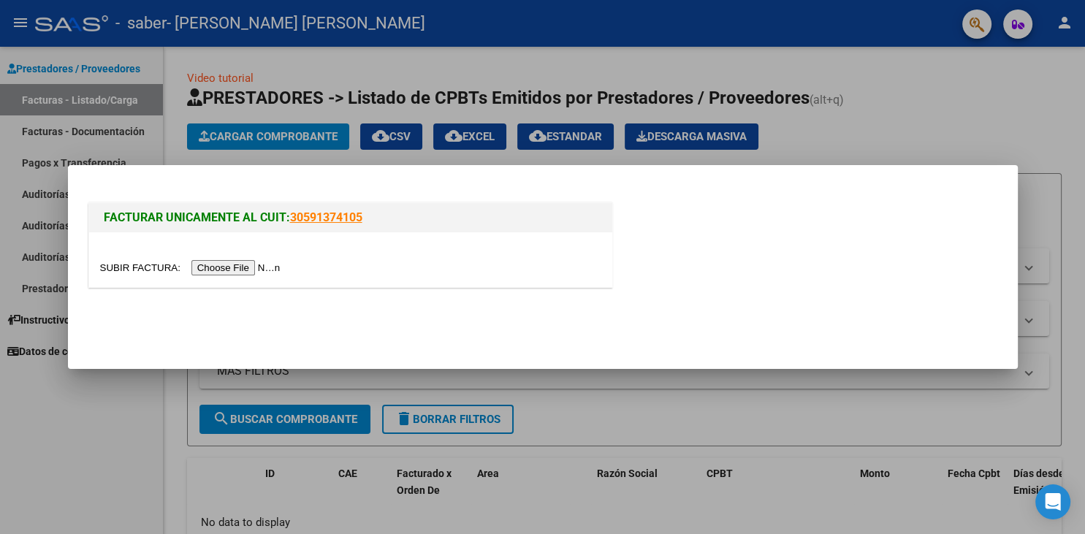
click at [134, 435] on div at bounding box center [542, 267] width 1085 height 534
